Goal: Find contact information: Find contact information

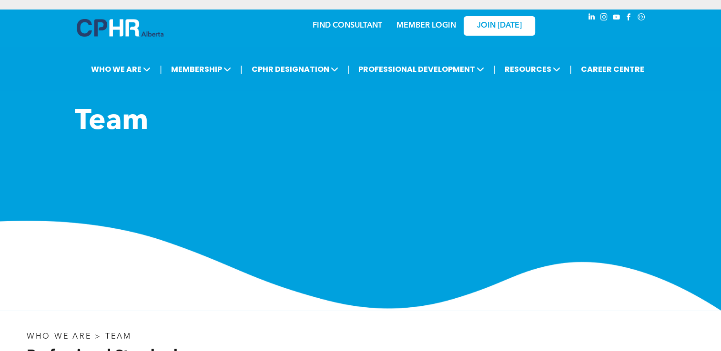
click at [115, 27] on img at bounding box center [120, 28] width 87 height 18
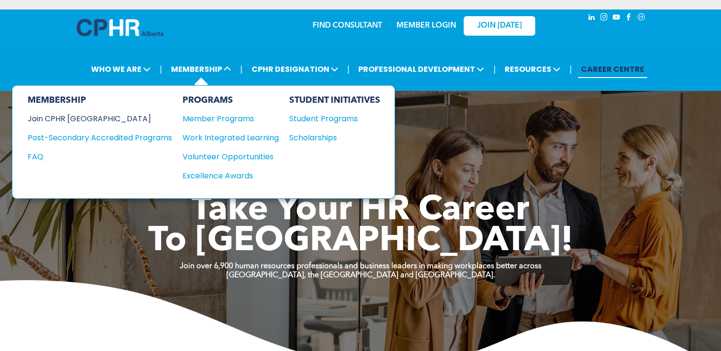
click at [49, 118] on div "Join CPHR [GEOGRAPHIC_DATA]" at bounding box center [93, 119] width 130 height 12
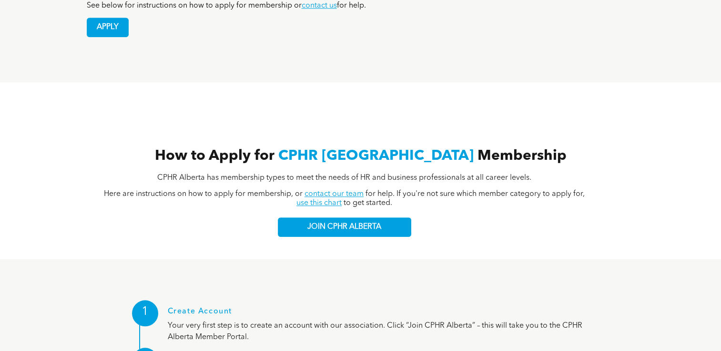
scroll to position [969, 0]
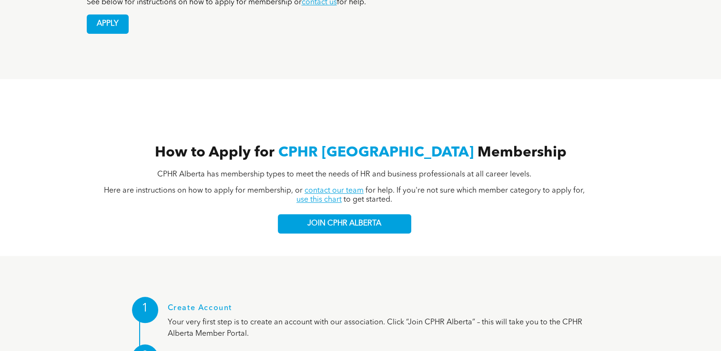
click at [324, 187] on link "contact our team" at bounding box center [333, 191] width 59 height 8
click at [313, 196] on link "use this chart" at bounding box center [318, 200] width 45 height 8
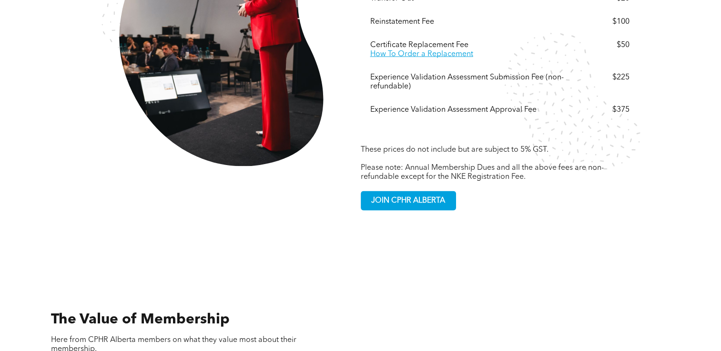
scroll to position [1886, 0]
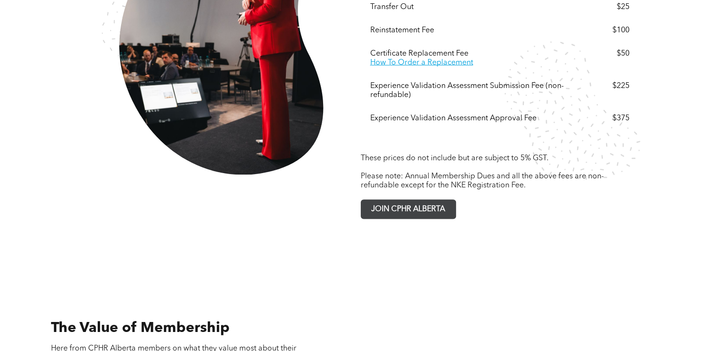
click at [416, 201] on span "JOIN CPHR ALBERTA" at bounding box center [408, 210] width 80 height 19
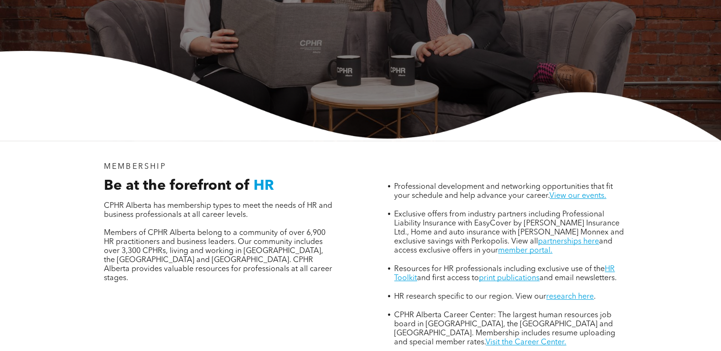
scroll to position [0, 0]
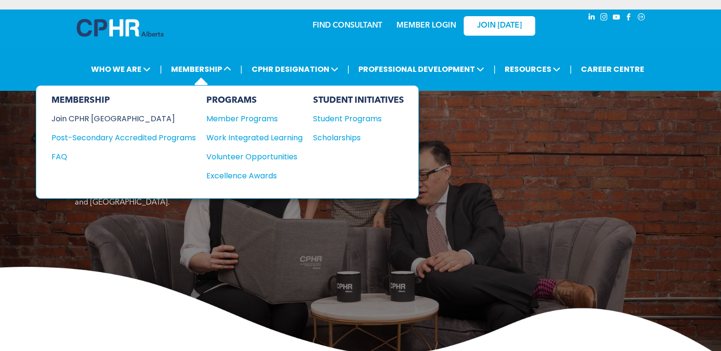
click at [78, 117] on div "Join CPHR [GEOGRAPHIC_DATA]" at bounding box center [116, 119] width 130 height 12
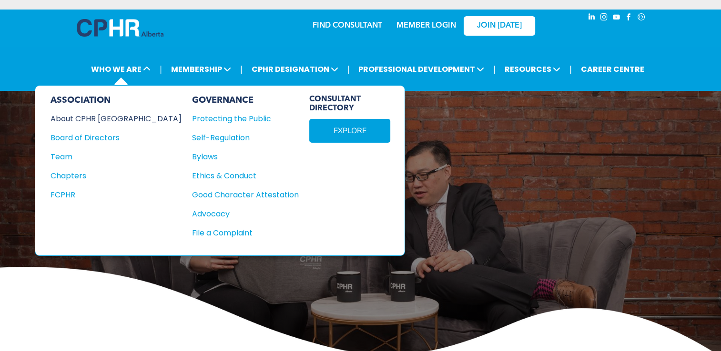
click at [74, 115] on div "About CPHR [GEOGRAPHIC_DATA]" at bounding box center [109, 119] width 118 height 12
click at [66, 155] on div "Team" at bounding box center [109, 157] width 118 height 12
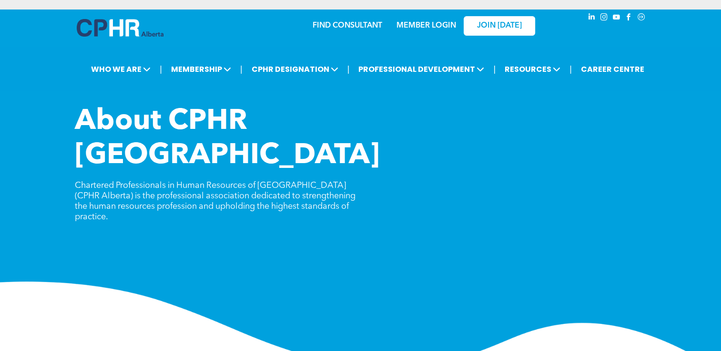
click at [464, 119] on h1 "About CPHR [GEOGRAPHIC_DATA]" at bounding box center [289, 139] width 429 height 69
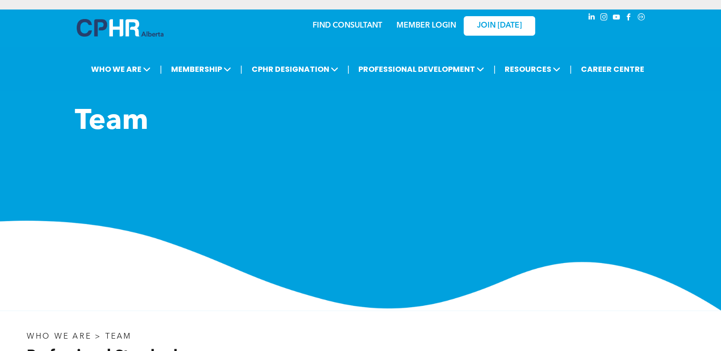
click at [121, 25] on img at bounding box center [120, 28] width 87 height 18
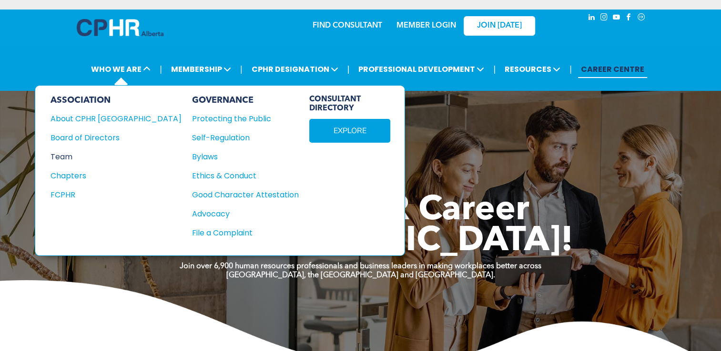
click at [63, 152] on div "Team" at bounding box center [109, 157] width 118 height 12
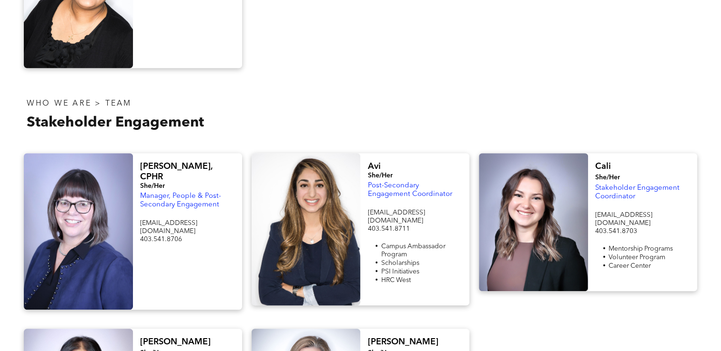
scroll to position [692, 0]
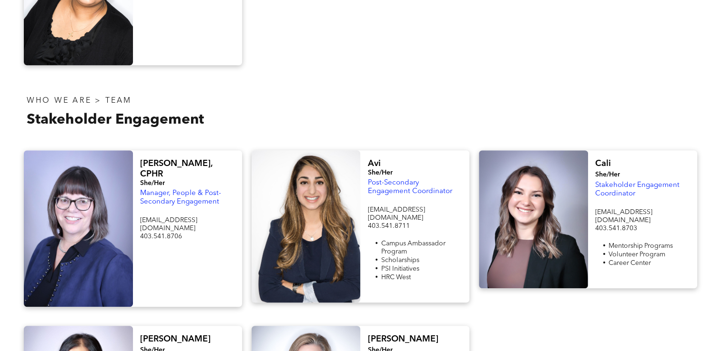
click at [717, 130] on div "WHO WE ARE > TEAM Stakeholder Engagement" at bounding box center [360, 108] width 721 height 66
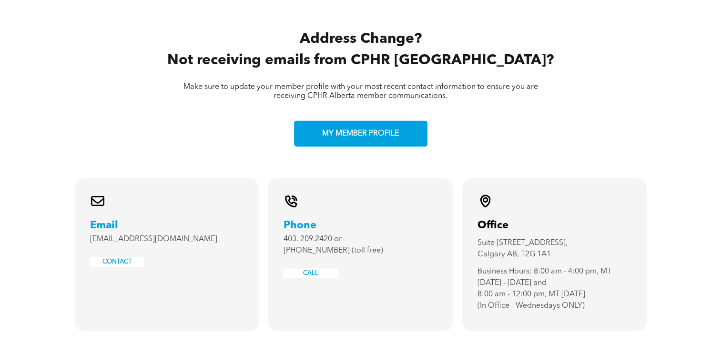
scroll to position [1993, 0]
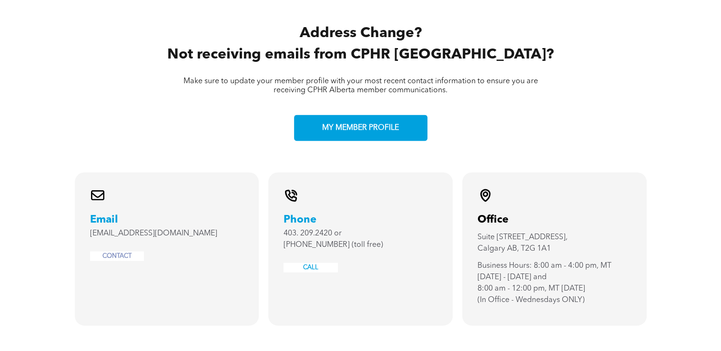
click at [121, 253] on link "CONTACT" at bounding box center [116, 256] width 29 height 6
drag, startPoint x: 143, startPoint y: 170, endPoint x: 87, endPoint y: 168, distance: 56.2
click at [87, 173] on div "A black and white envelope icon on a white background. Email info@cphrab.ca CON…" at bounding box center [167, 249] width 184 height 153
copy span "info@cphrab.ca"
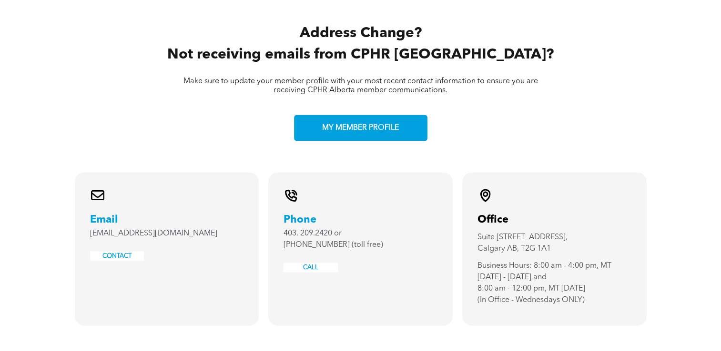
click at [612, 67] on div "Address Change? Not receiving emails from CPHR Alberta? Make sure to update you…" at bounding box center [361, 84] width 572 height 140
click at [707, 173] on div "A black and white envelope icon on a white background. Email info@cphrab.ca CON…" at bounding box center [360, 278] width 721 height 211
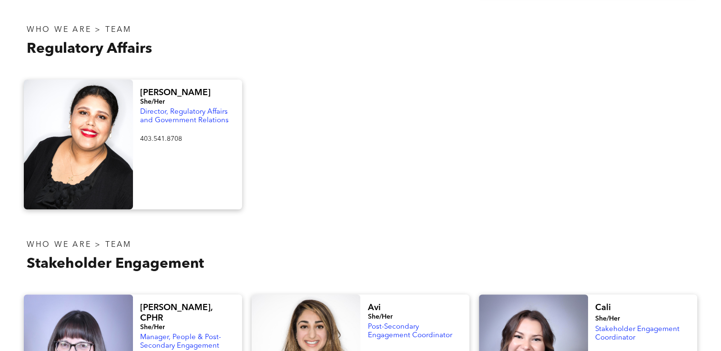
scroll to position [0, 0]
